Goal: Find specific page/section: Find specific page/section

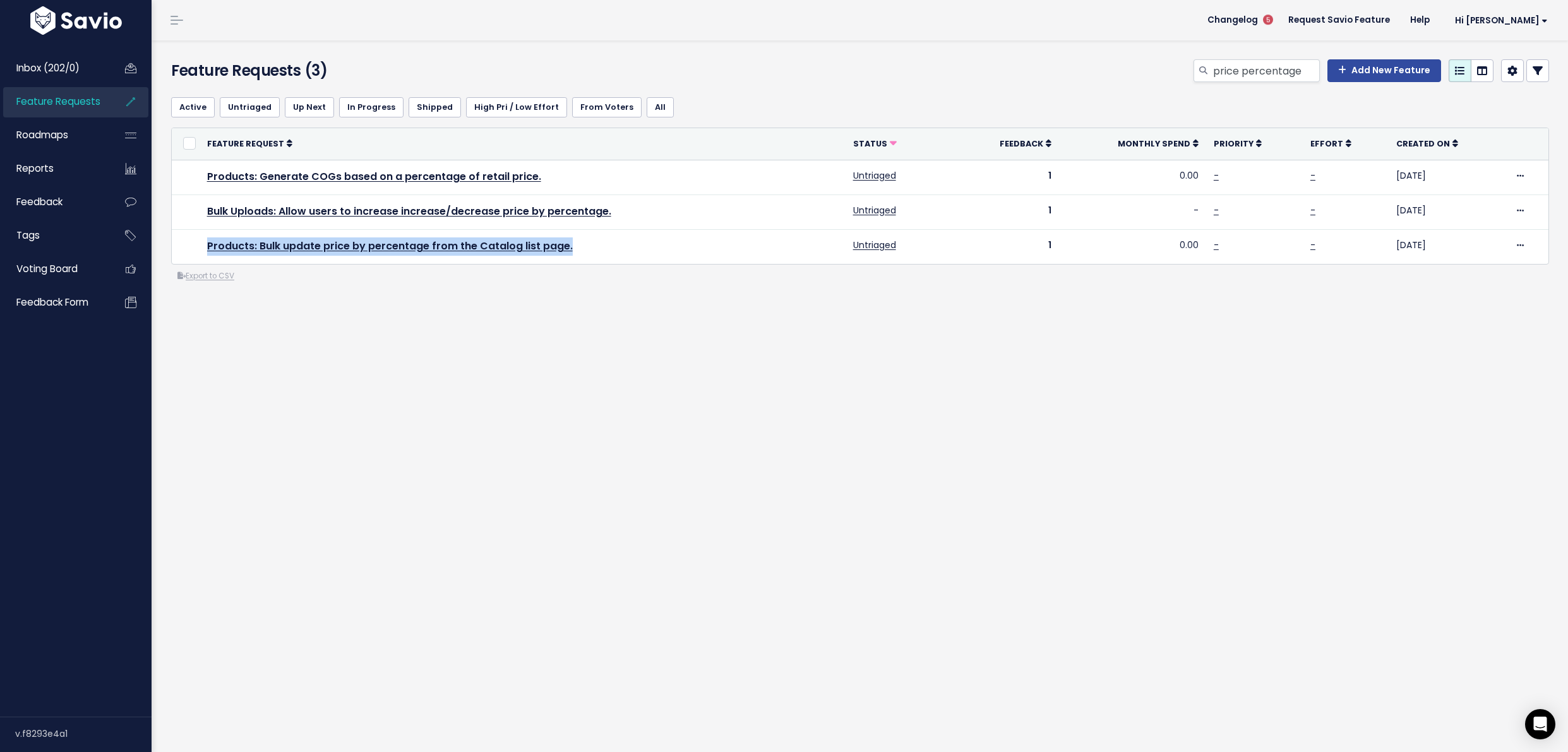
click at [83, 99] on span "Feature Requests" at bounding box center [59, 101] width 84 height 13
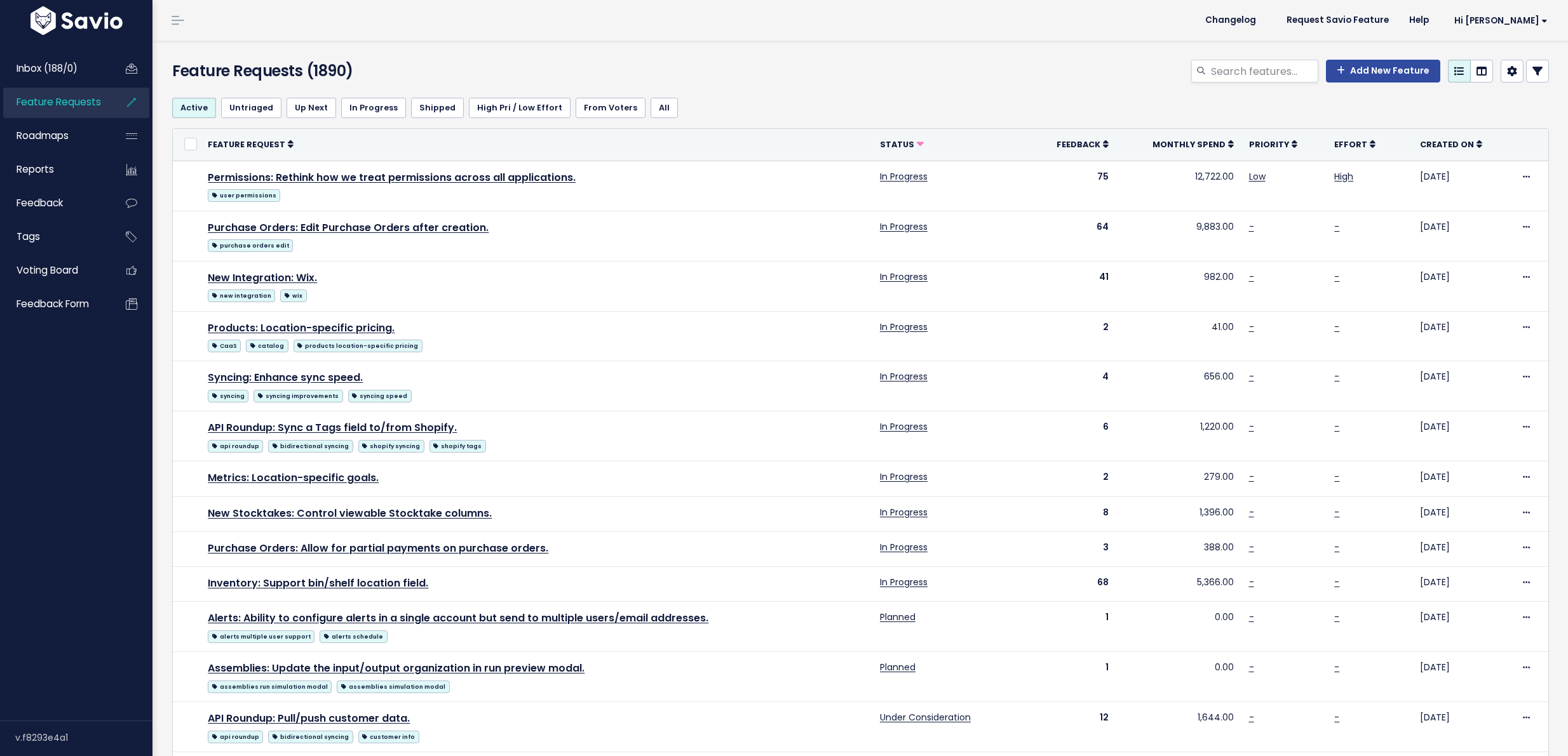
click at [1216, 83] on div "Add New Feature" at bounding box center [1093, 74] width 930 height 28
click at [1273, 69] on input "search" at bounding box center [1264, 71] width 109 height 23
type input "save purchase order"
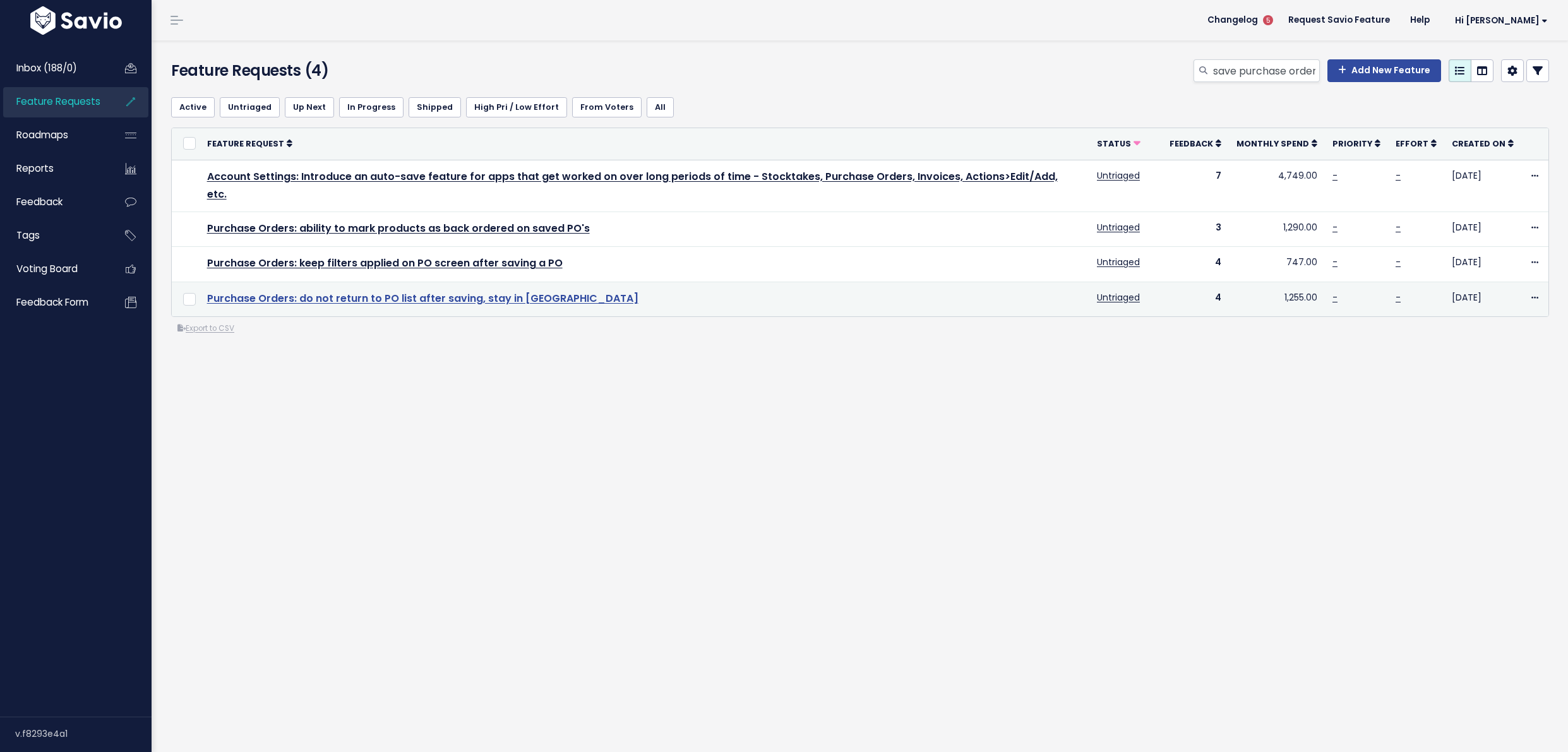
click at [313, 291] on link "Purchase Orders: do not return to PO list after saving, stay in [GEOGRAPHIC_DAT…" at bounding box center [422, 298] width 431 height 15
